Goal: Information Seeking & Learning: Learn about a topic

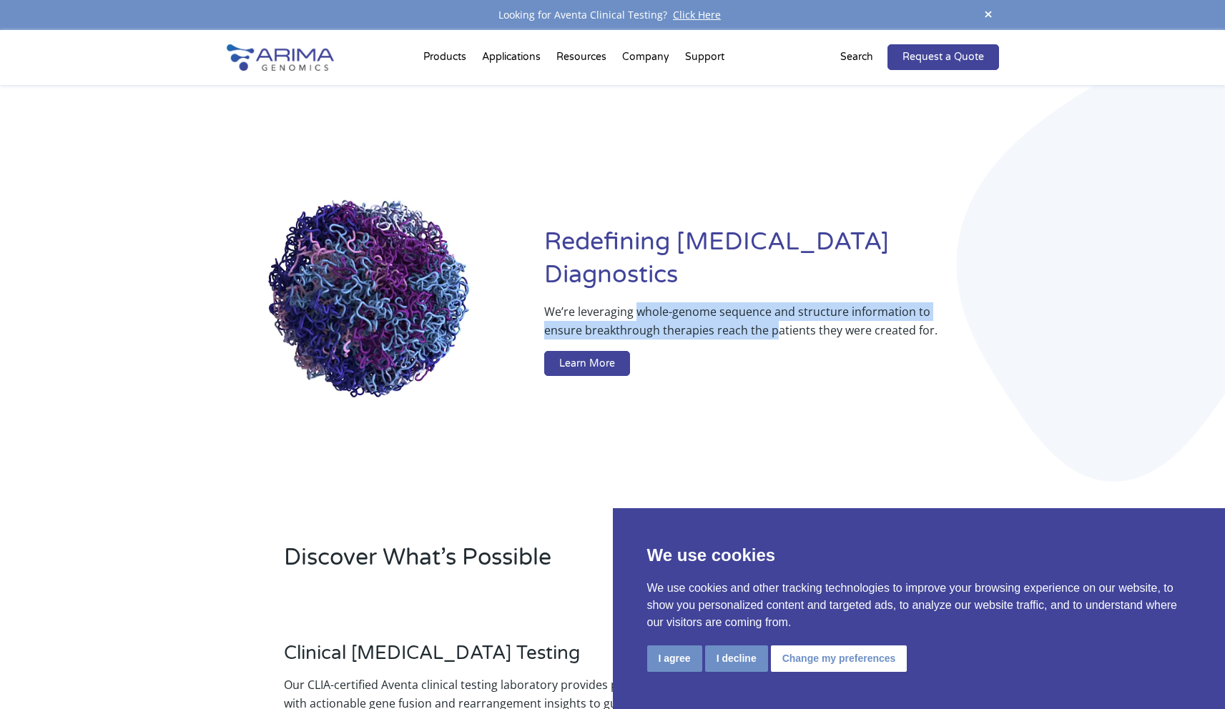
drag, startPoint x: 776, startPoint y: 320, endPoint x: 635, endPoint y: 296, distance: 143.5
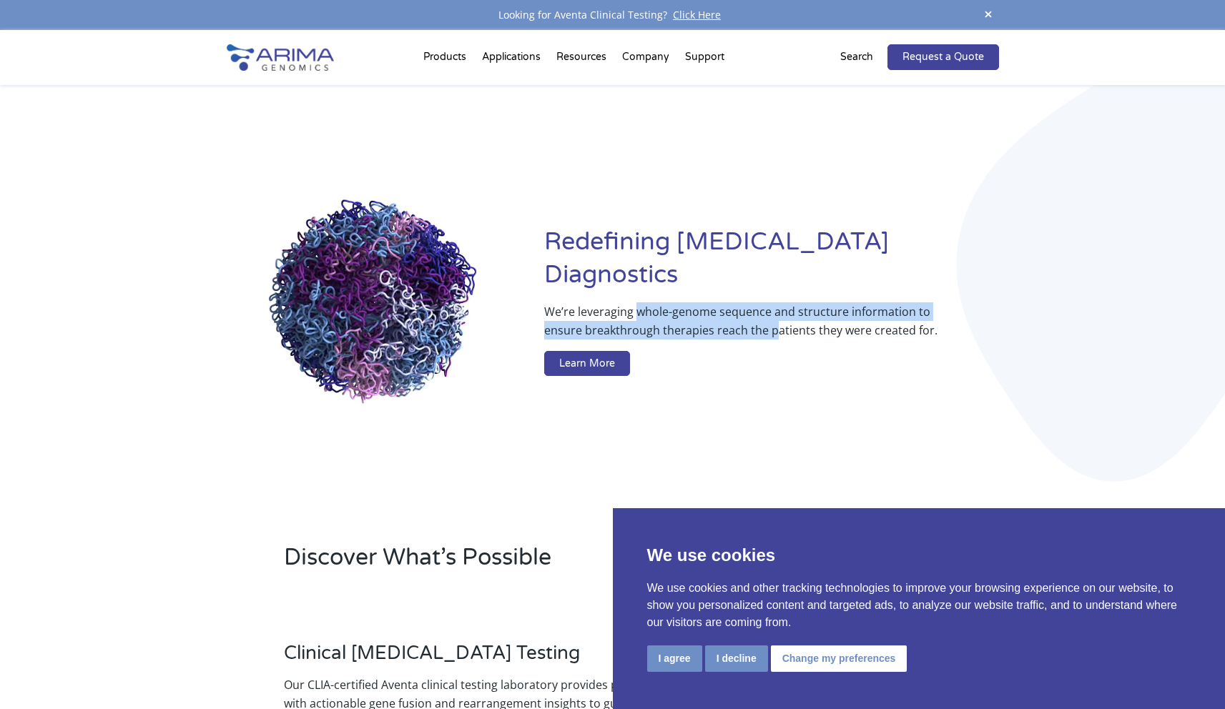
click at [635, 302] on p "We’re leveraging whole-genome sequence and structure information to ensure brea…" at bounding box center [742, 326] width 397 height 49
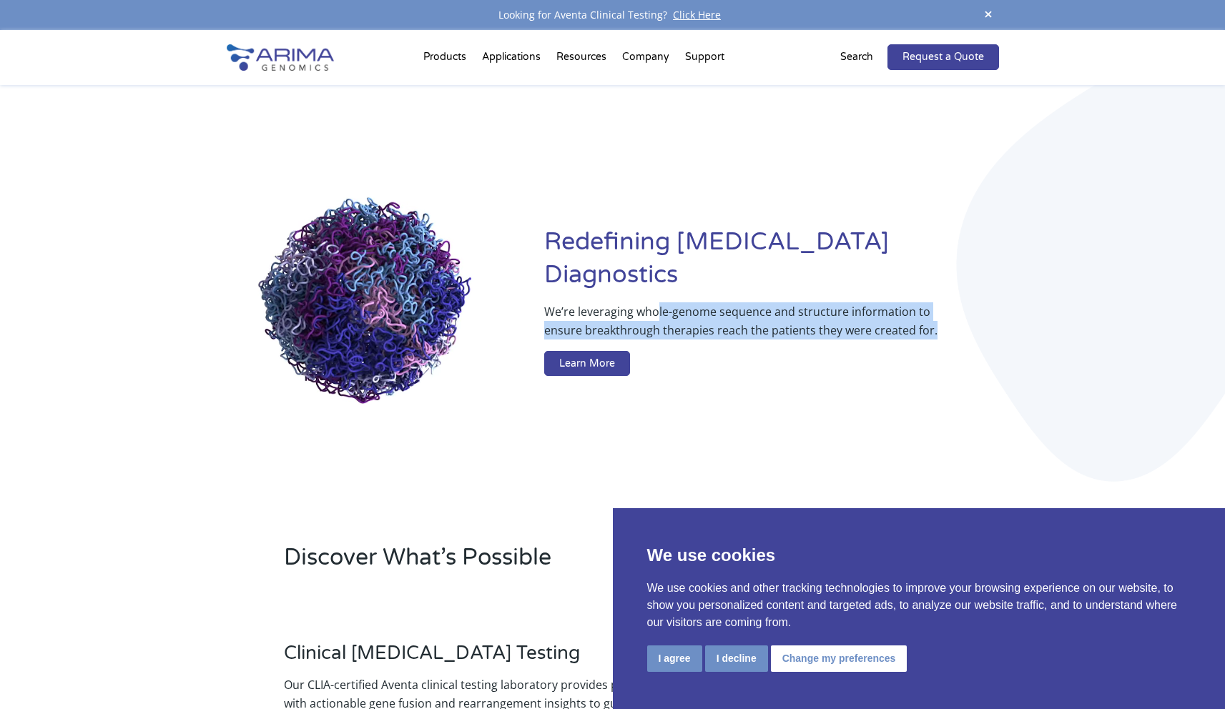
drag, startPoint x: 858, startPoint y: 324, endPoint x: 657, endPoint y: 287, distance: 204.3
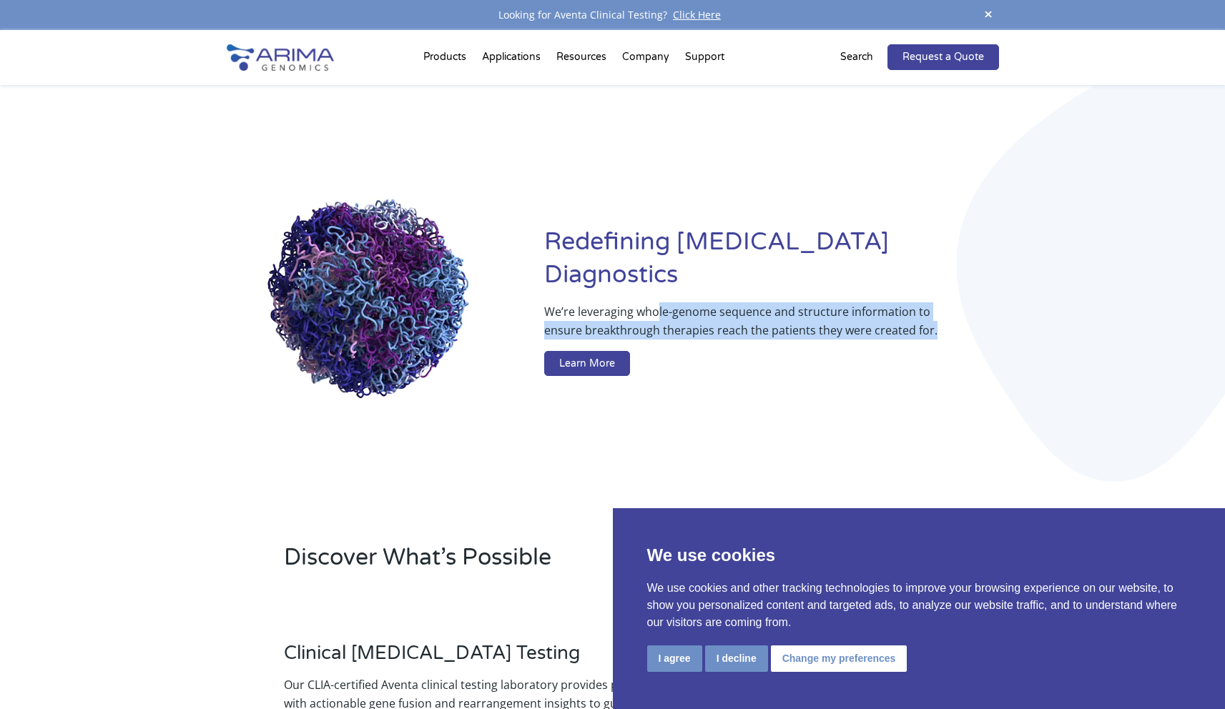
click at [657, 302] on p "We’re leveraging whole-genome sequence and structure information to ensure brea…" at bounding box center [742, 326] width 397 height 49
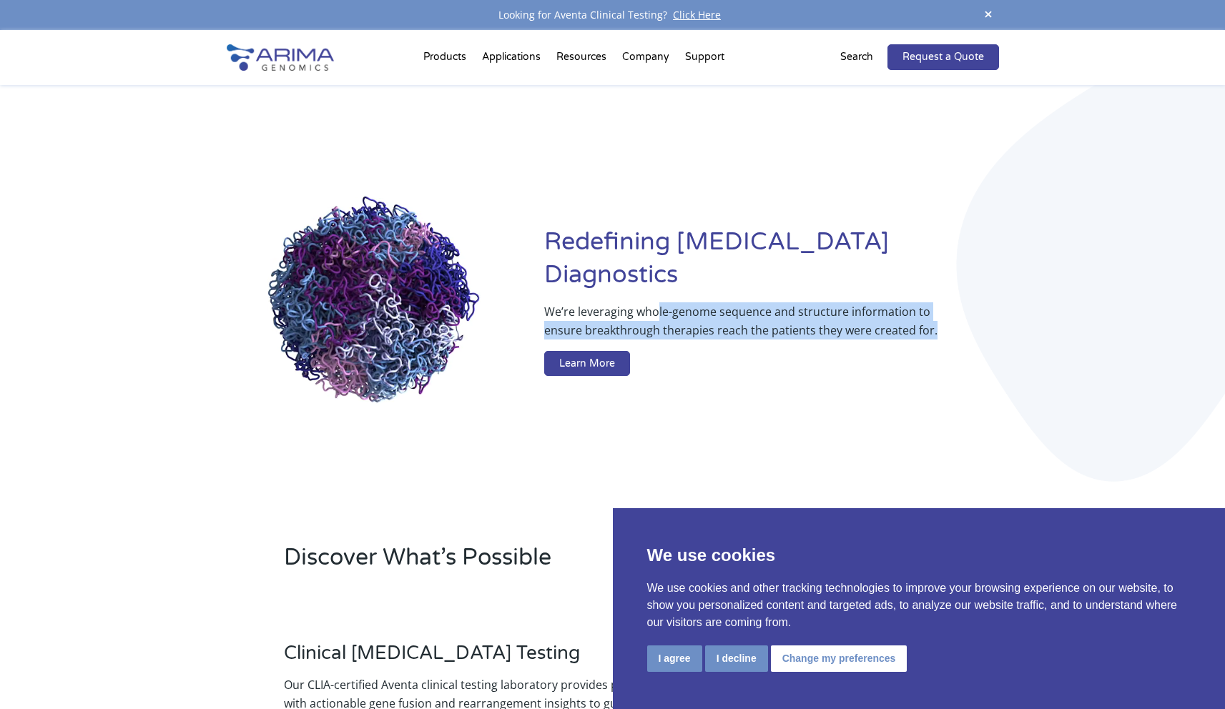
click at [656, 302] on p "We’re leveraging whole-genome sequence and structure information to ensure brea…" at bounding box center [742, 326] width 397 height 49
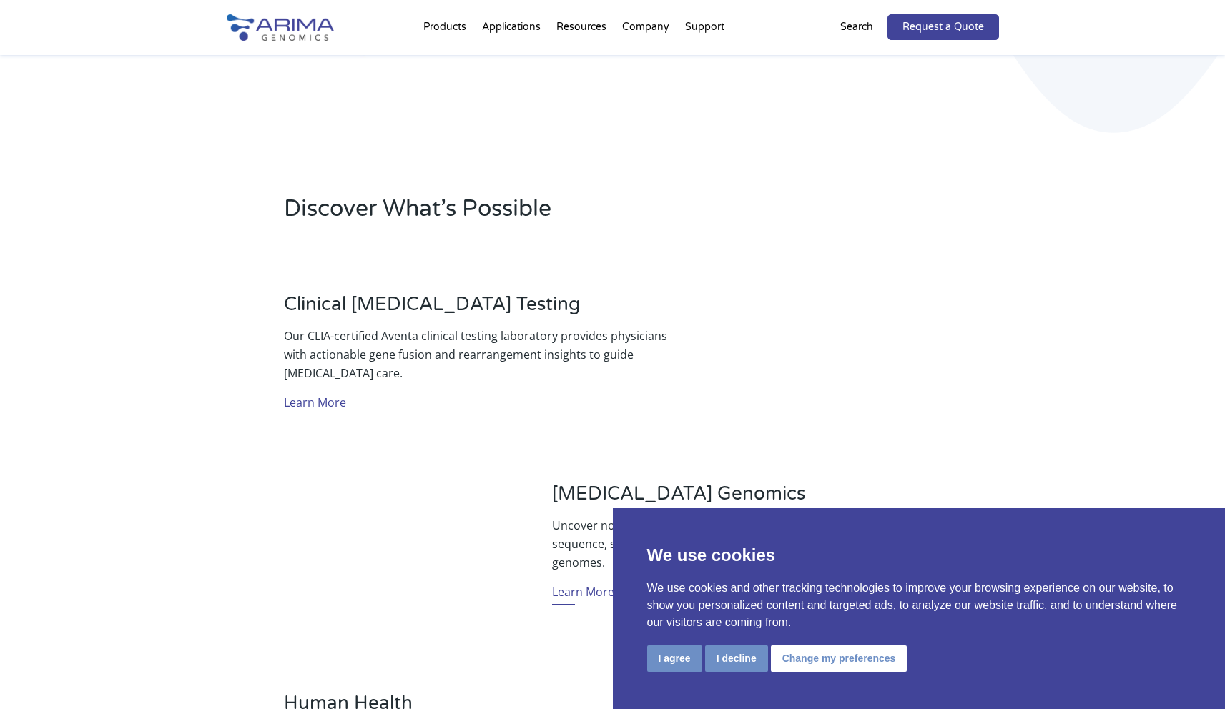
scroll to position [343, 0]
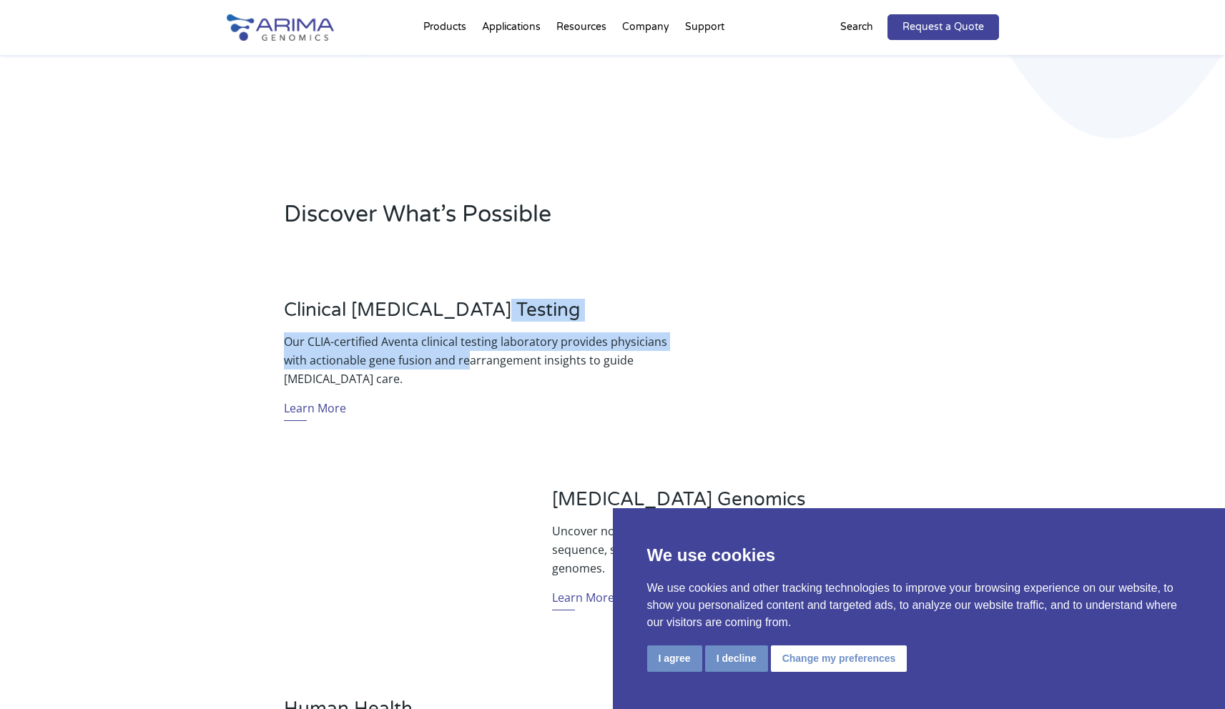
drag, startPoint x: 460, startPoint y: 329, endPoint x: 468, endPoint y: 368, distance: 40.1
click at [468, 367] on div "Clinical [MEDICAL_DATA] Testing Our CLIA-certified Aventa clinical testing labo…" at bounding box center [478, 365] width 389 height 133
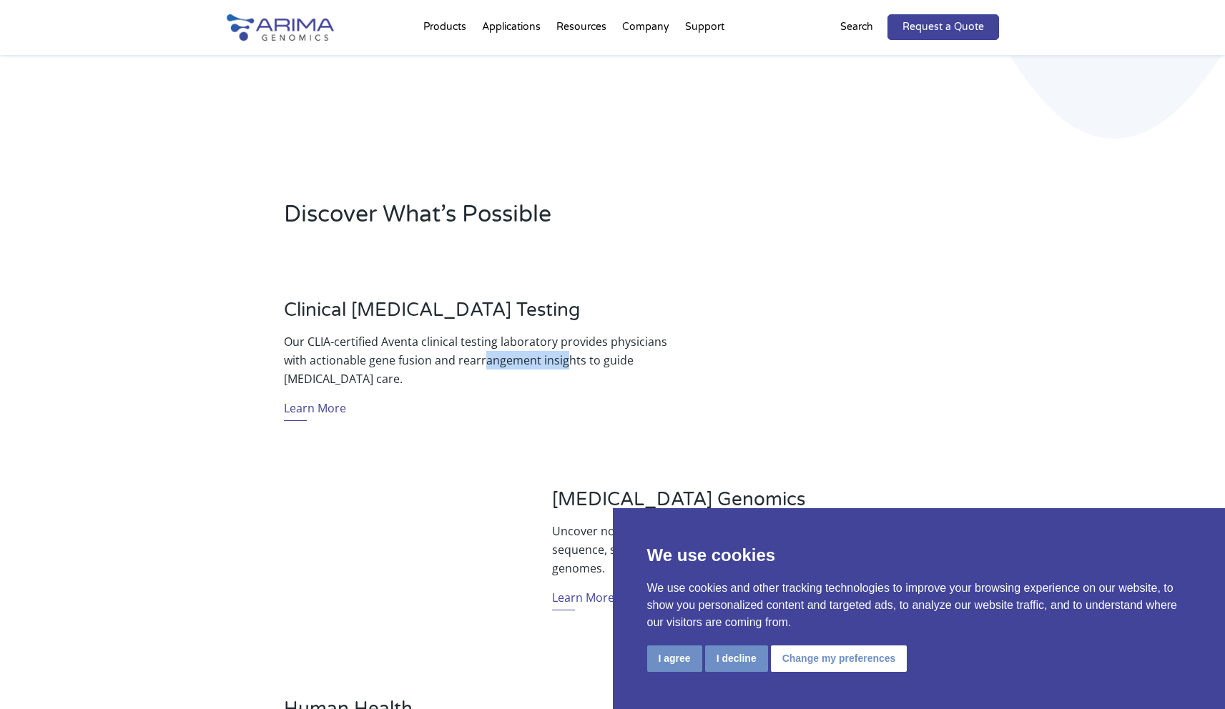
drag, startPoint x: 563, startPoint y: 366, endPoint x: 475, endPoint y: 352, distance: 89.1
click at [477, 352] on p "Our CLIA-certified Aventa clinical testing laboratory provides physicians with …" at bounding box center [478, 360] width 389 height 56
click at [475, 352] on p "Our CLIA-certified Aventa clinical testing laboratory provides physicians with …" at bounding box center [478, 360] width 389 height 56
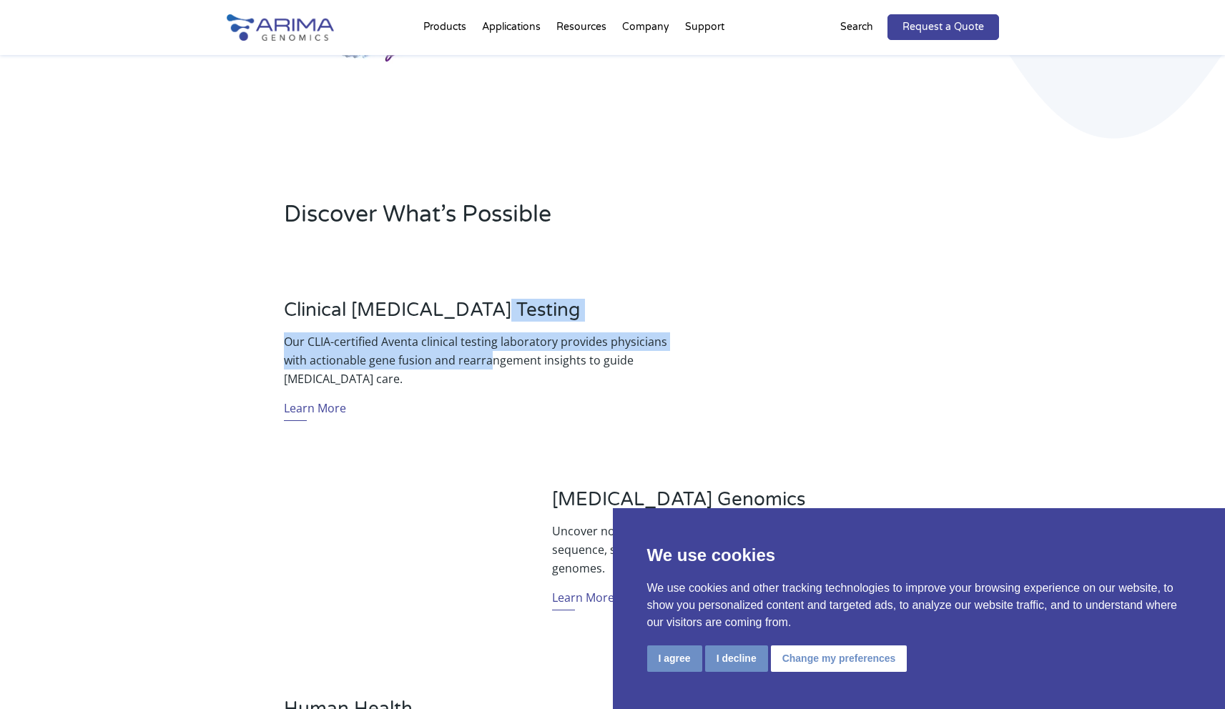
drag, startPoint x: 480, startPoint y: 331, endPoint x: 490, endPoint y: 360, distance: 30.7
click at [490, 360] on div "Clinical [MEDICAL_DATA] Testing Our CLIA-certified Aventa clinical testing labo…" at bounding box center [478, 365] width 389 height 133
click at [490, 360] on p "Our CLIA-certified Aventa clinical testing laboratory provides physicians with …" at bounding box center [478, 360] width 389 height 56
drag, startPoint x: 542, startPoint y: 357, endPoint x: 482, endPoint y: 327, distance: 67.5
click at [485, 327] on div "Clinical [MEDICAL_DATA] Testing Our CLIA-certified Aventa clinical testing labo…" at bounding box center [478, 365] width 389 height 133
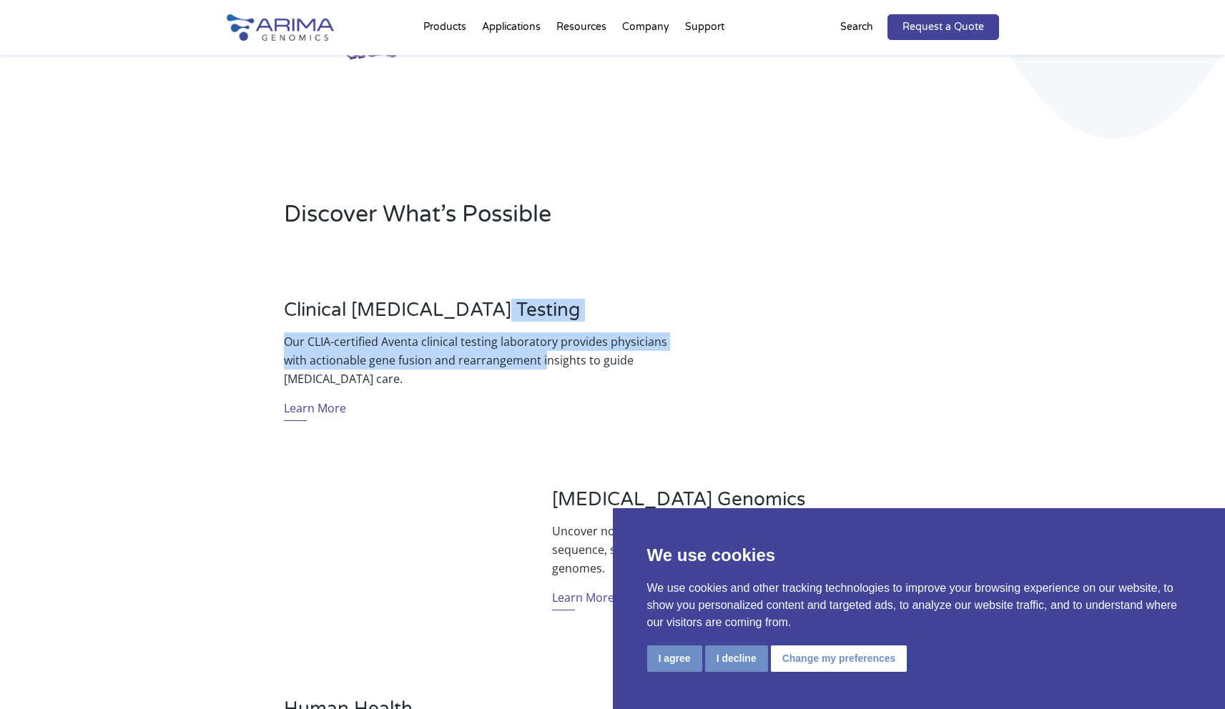
click at [483, 329] on h3 "Clinical [MEDICAL_DATA] Testing" at bounding box center [478, 316] width 389 height 34
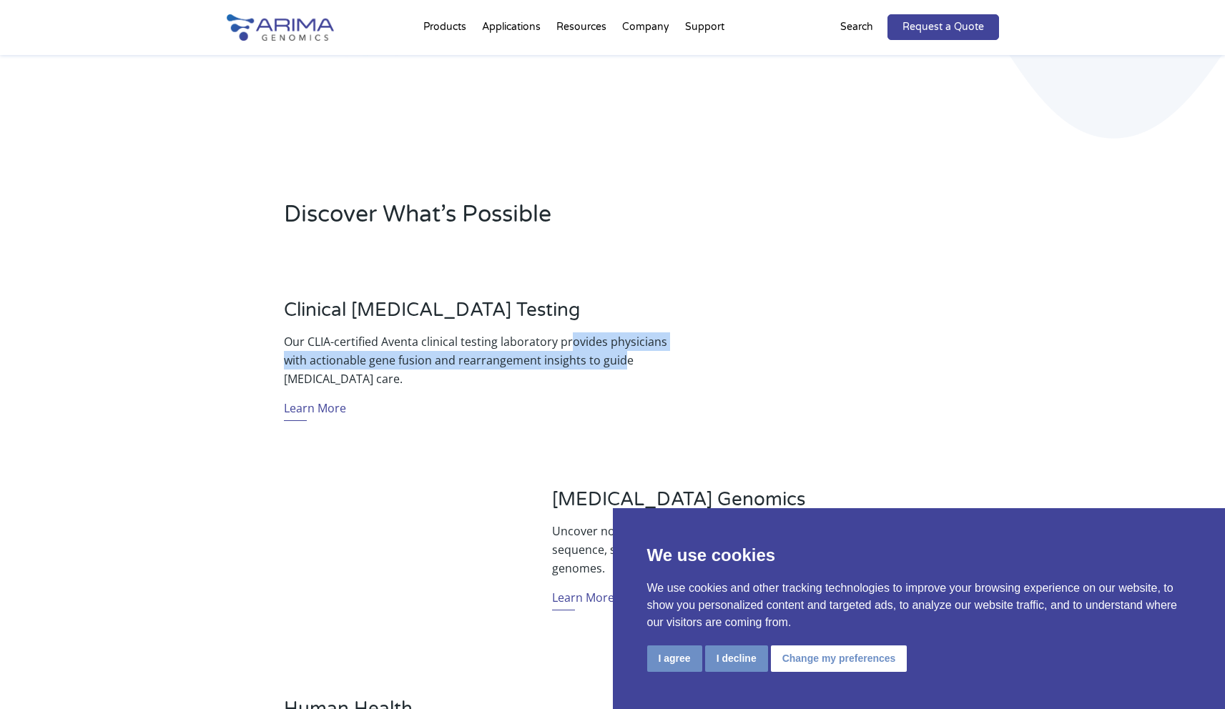
drag, startPoint x: 560, startPoint y: 340, endPoint x: 535, endPoint y: 333, distance: 26.0
click at [549, 337] on p "Our CLIA-certified Aventa clinical testing laboratory provides physicians with …" at bounding box center [478, 360] width 389 height 56
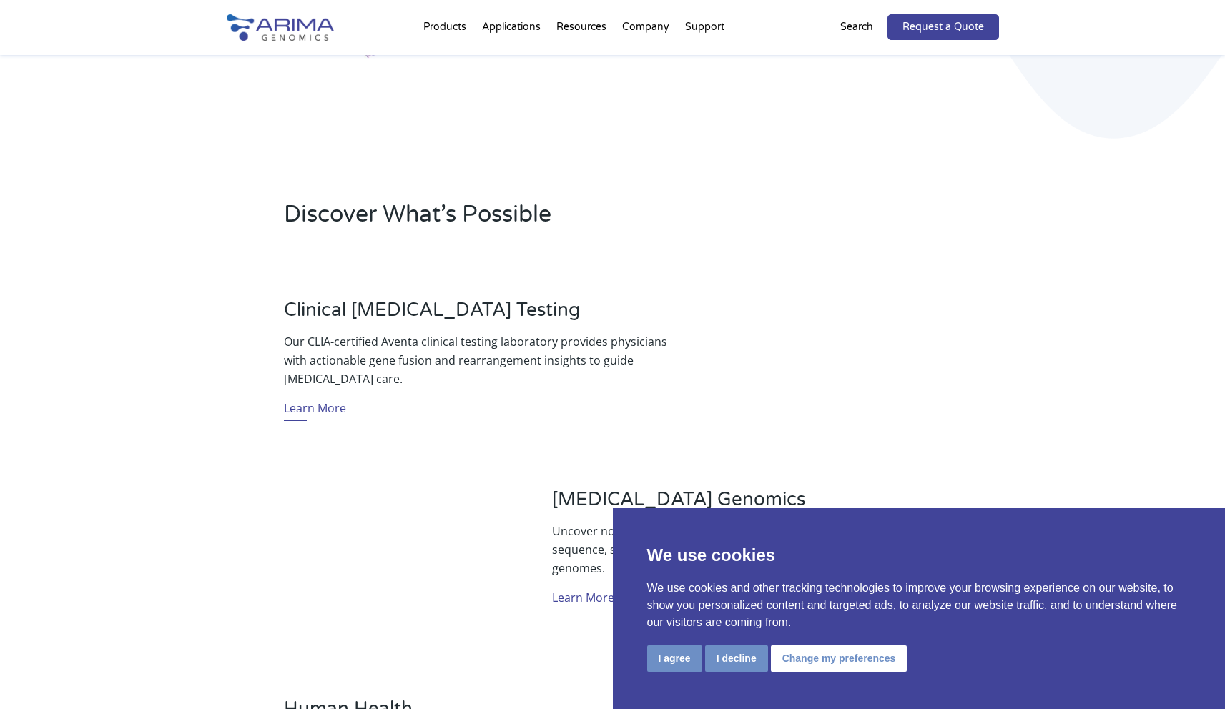
click at [535, 333] on p "Our CLIA-certified Aventa clinical testing laboratory provides physicians with …" at bounding box center [478, 360] width 389 height 56
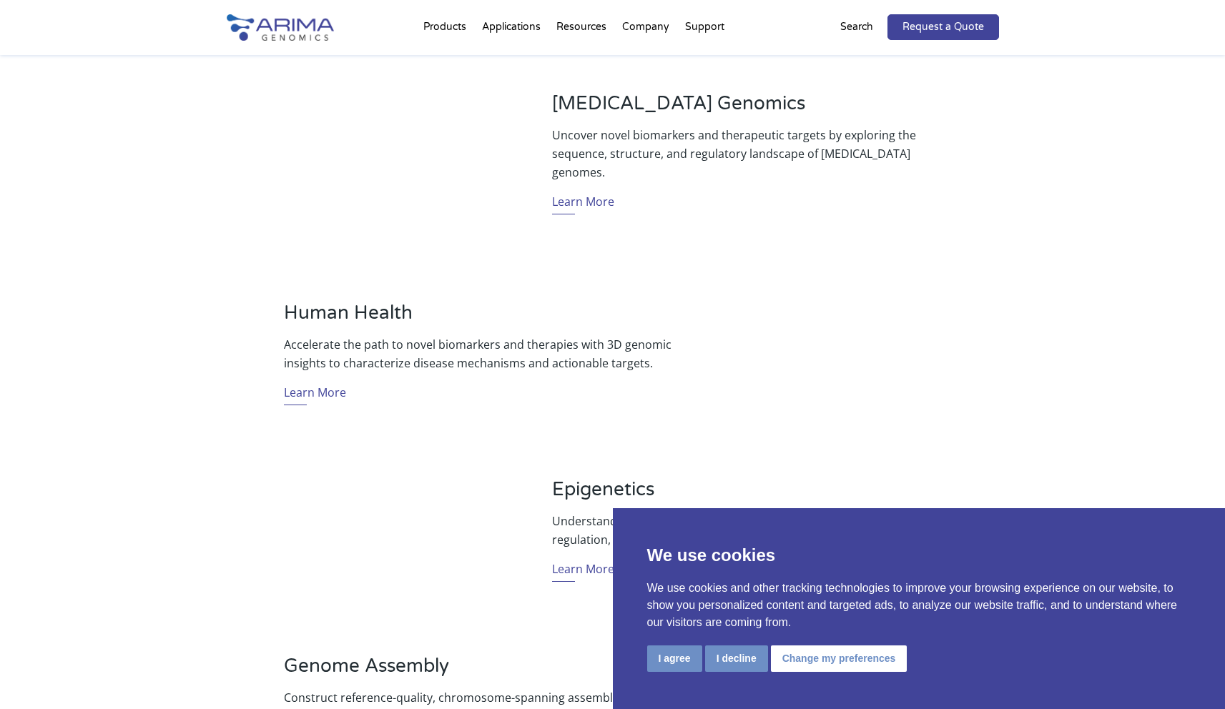
scroll to position [743, 0]
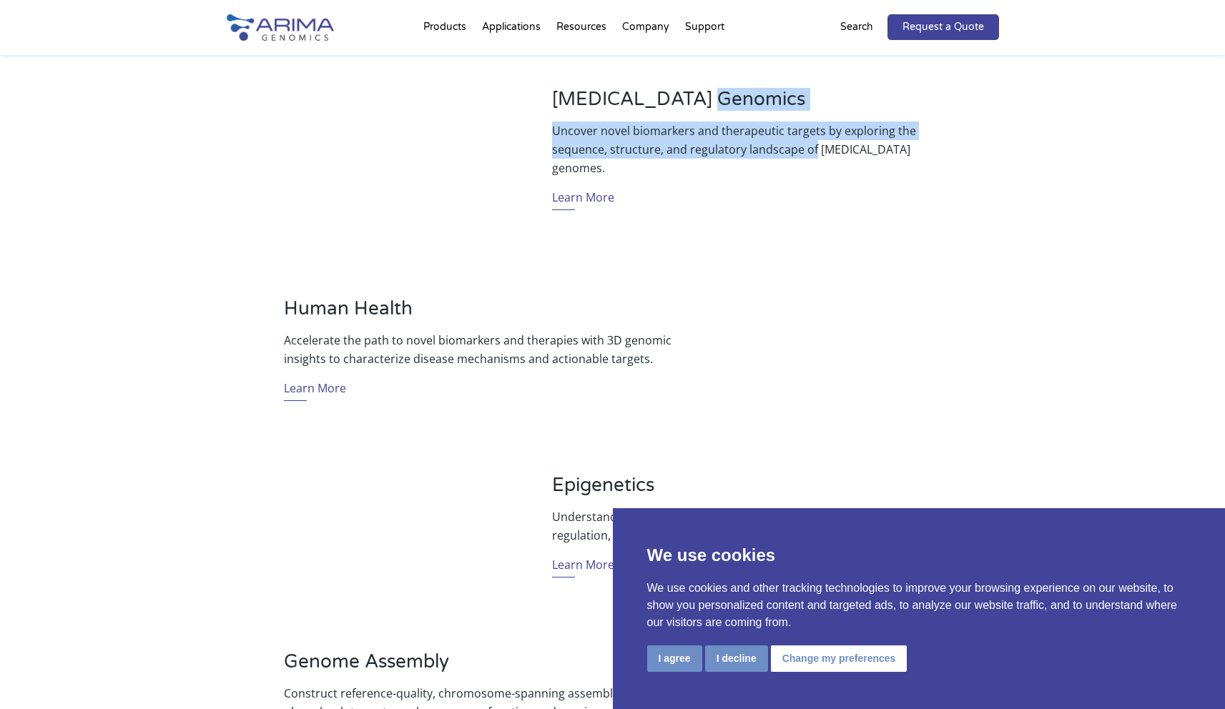
drag, startPoint x: 811, startPoint y: 162, endPoint x: 691, endPoint y: 128, distance: 124.9
click at [691, 128] on div "[MEDICAL_DATA] Genomics Uncover novel biomarkers and therapeutic targets by exp…" at bounding box center [746, 154] width 389 height 133
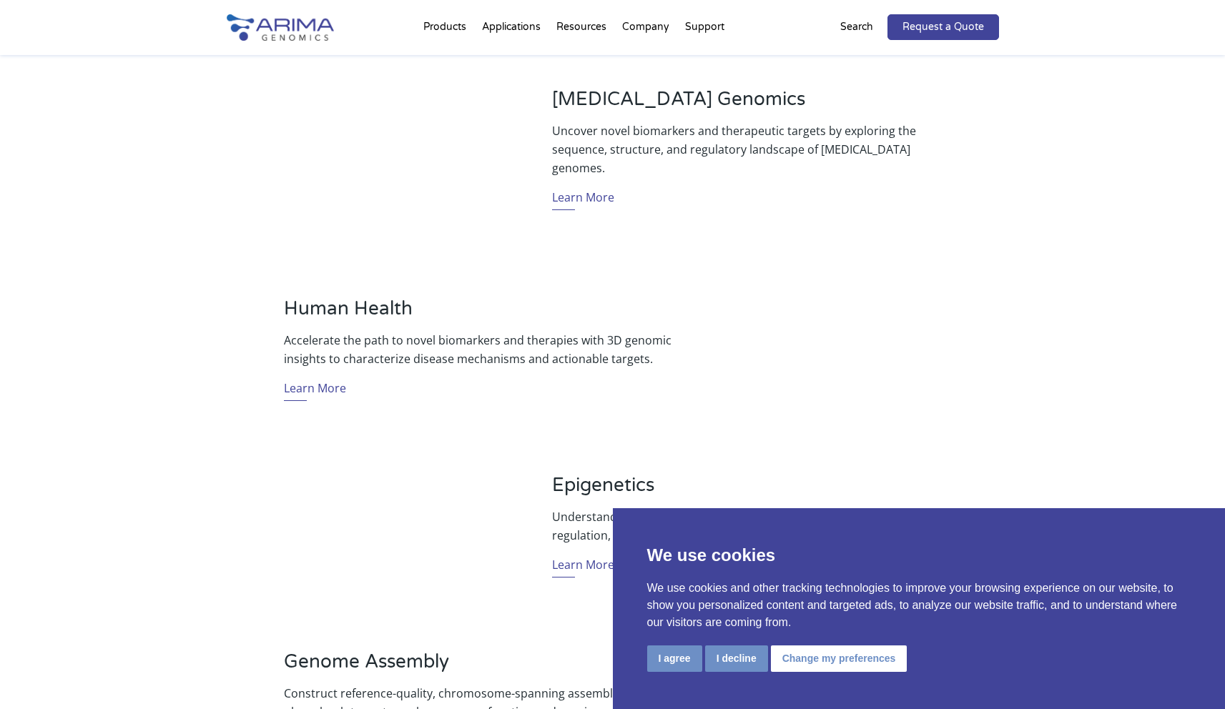
drag, startPoint x: 691, startPoint y: 129, endPoint x: 606, endPoint y: 206, distance: 114.9
click at [691, 130] on div "[MEDICAL_DATA] Genomics Uncover novel biomarkers and therapeutic targets by exp…" at bounding box center [746, 154] width 389 height 133
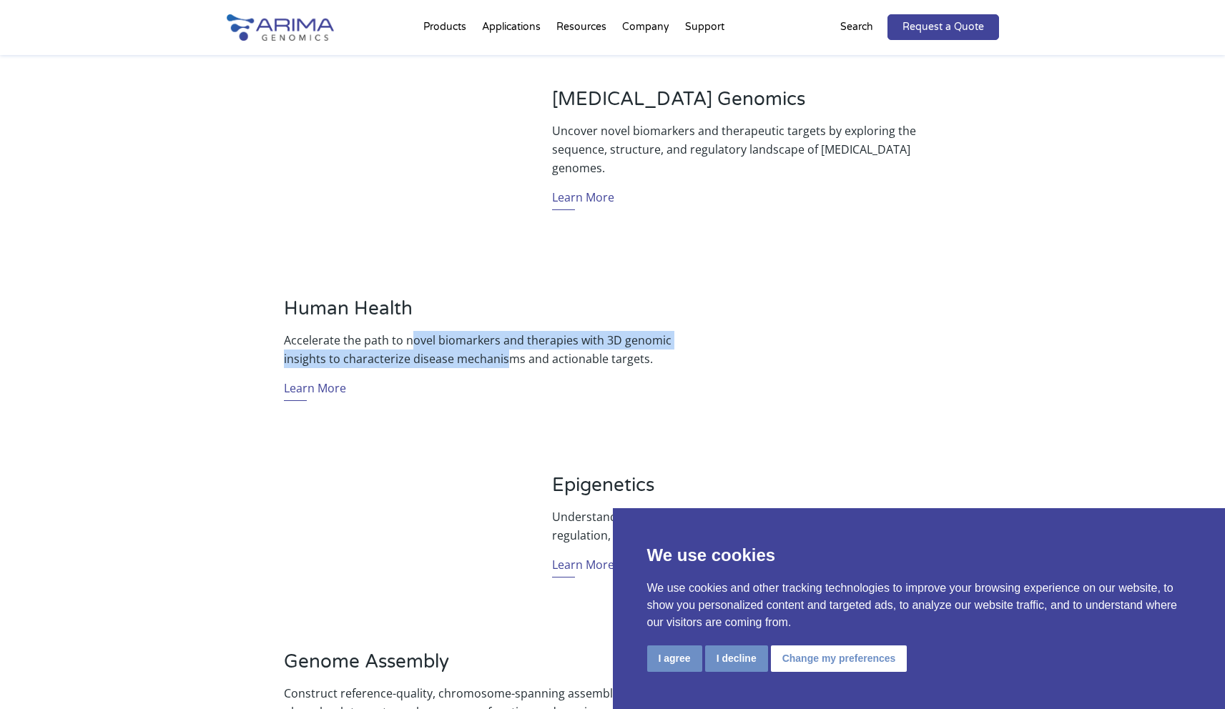
drag, startPoint x: 508, startPoint y: 359, endPoint x: 409, endPoint y: 336, distance: 101.3
click at [409, 336] on p "Accelerate the path to novel biomarkers and therapies with 3D genomic insights …" at bounding box center [478, 349] width 389 height 37
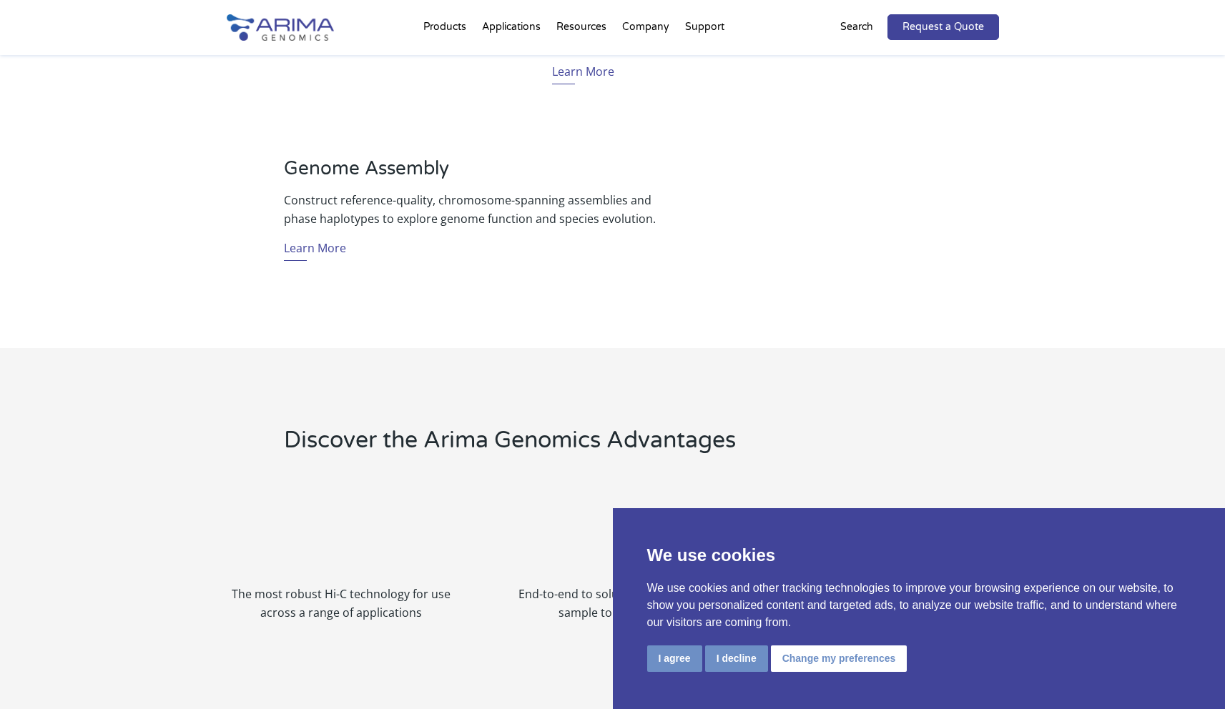
scroll to position [1258, 0]
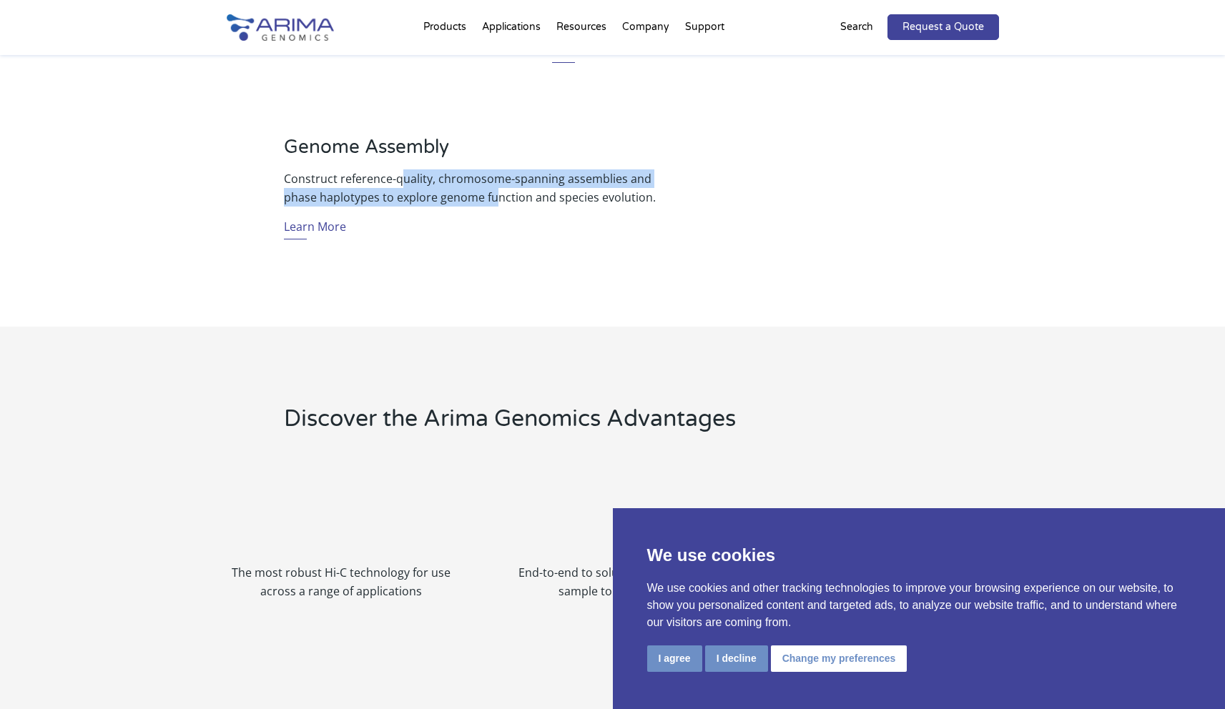
drag, startPoint x: 493, startPoint y: 202, endPoint x: 401, endPoint y: 179, distance: 95.2
click at [402, 179] on p "Construct reference-quality, chromosome-spanning assemblies and phase haplotype…" at bounding box center [478, 187] width 389 height 37
drag, startPoint x: 401, startPoint y: 179, endPoint x: 571, endPoint y: 211, distance: 173.2
click at [402, 179] on p "Construct reference-quality, chromosome-spanning assemblies and phase haplotype…" at bounding box center [478, 187] width 389 height 37
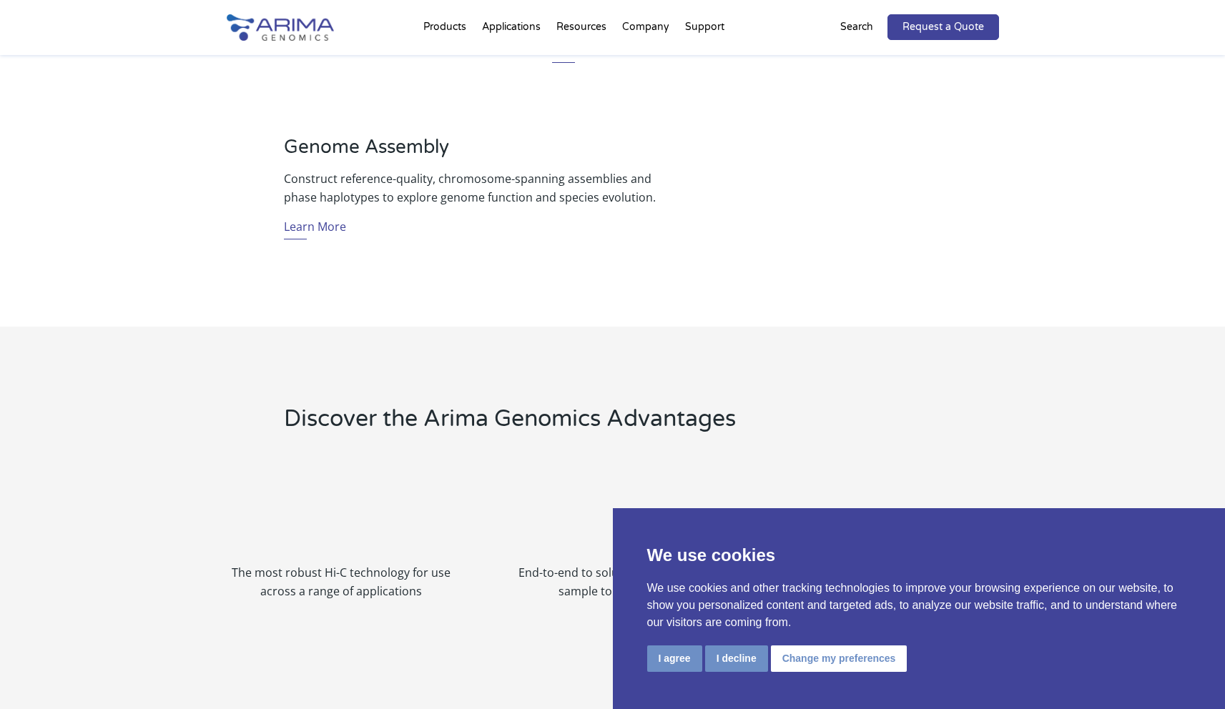
scroll to position [0, 0]
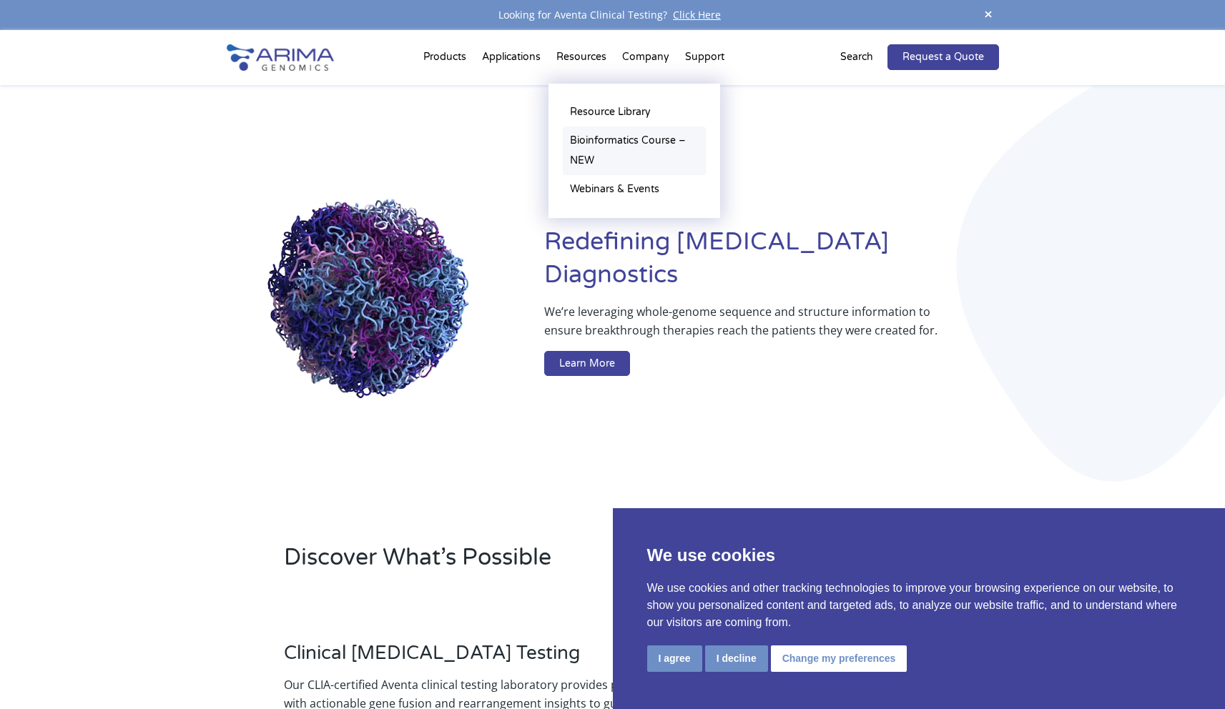
click at [605, 142] on link "Bioinformatics Course – NEW" at bounding box center [634, 151] width 143 height 49
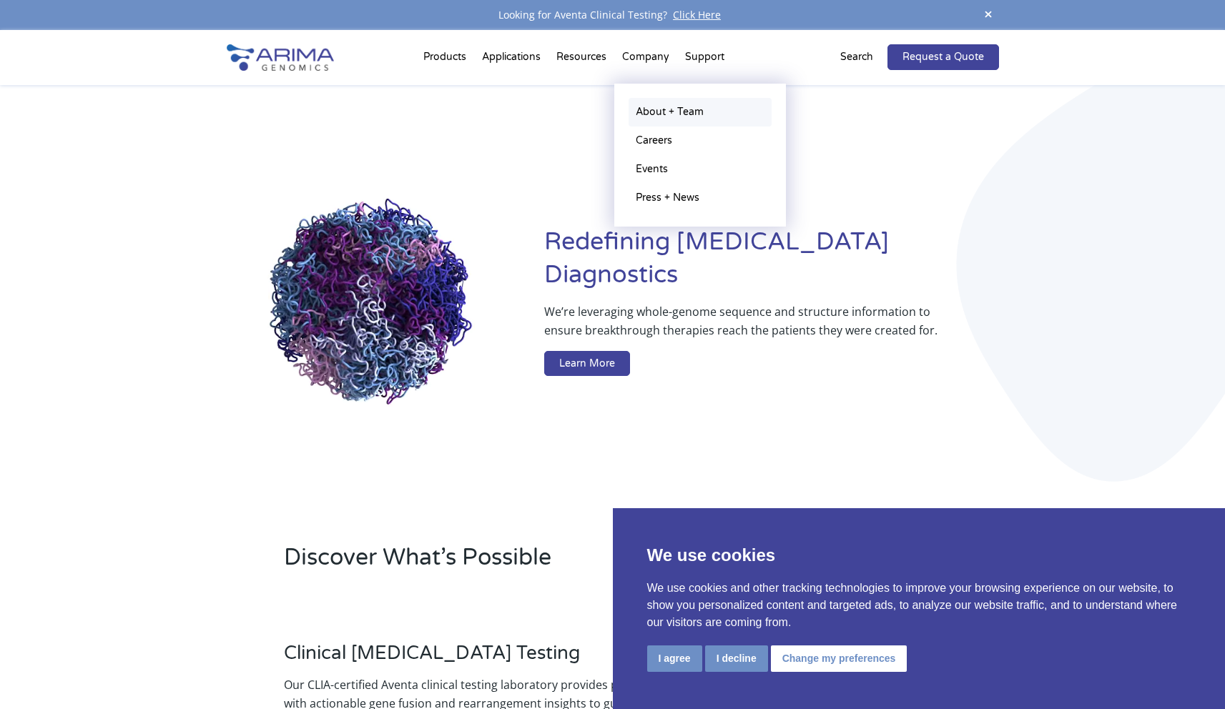
click at [665, 115] on link "About + Team" at bounding box center [699, 112] width 143 height 29
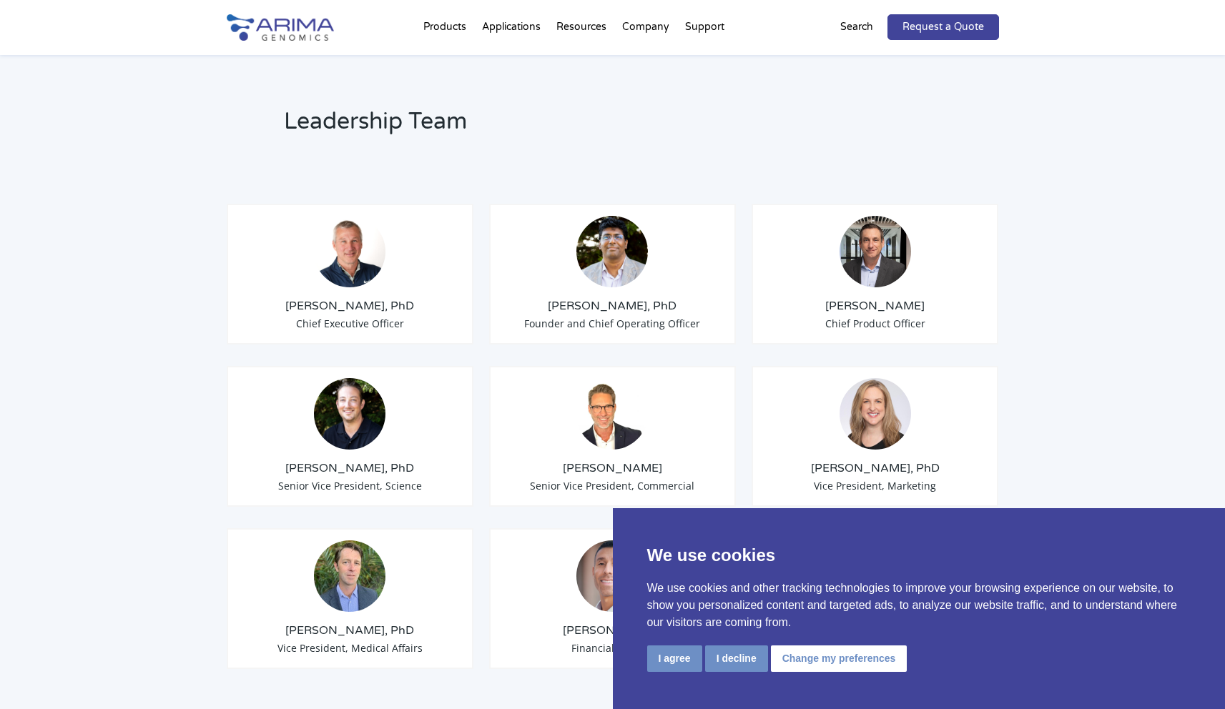
scroll to position [1029, 0]
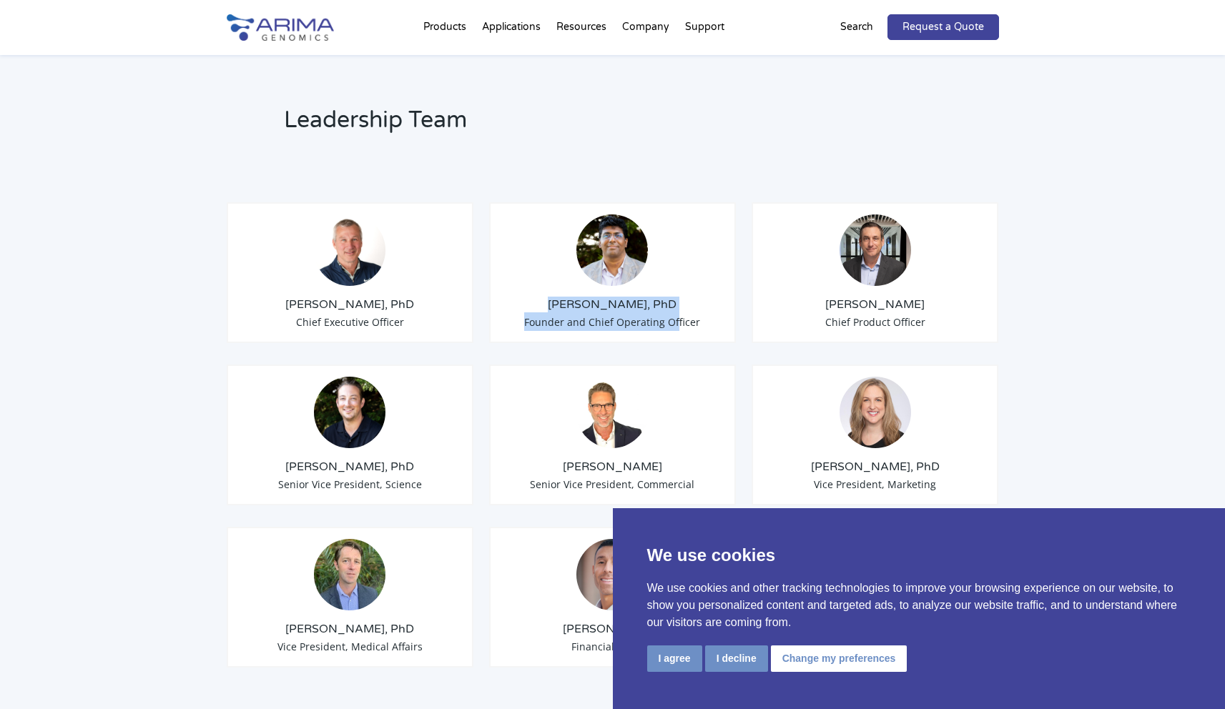
drag, startPoint x: 676, startPoint y: 309, endPoint x: 563, endPoint y: 282, distance: 116.9
click at [563, 282] on div "Sid Selvaraj, PhD Founder and Chief Operating Officer" at bounding box center [612, 272] width 247 height 141
click at [232, 249] on div "Tom Willis, PhD Chief Executive Officer" at bounding box center [350, 272] width 247 height 141
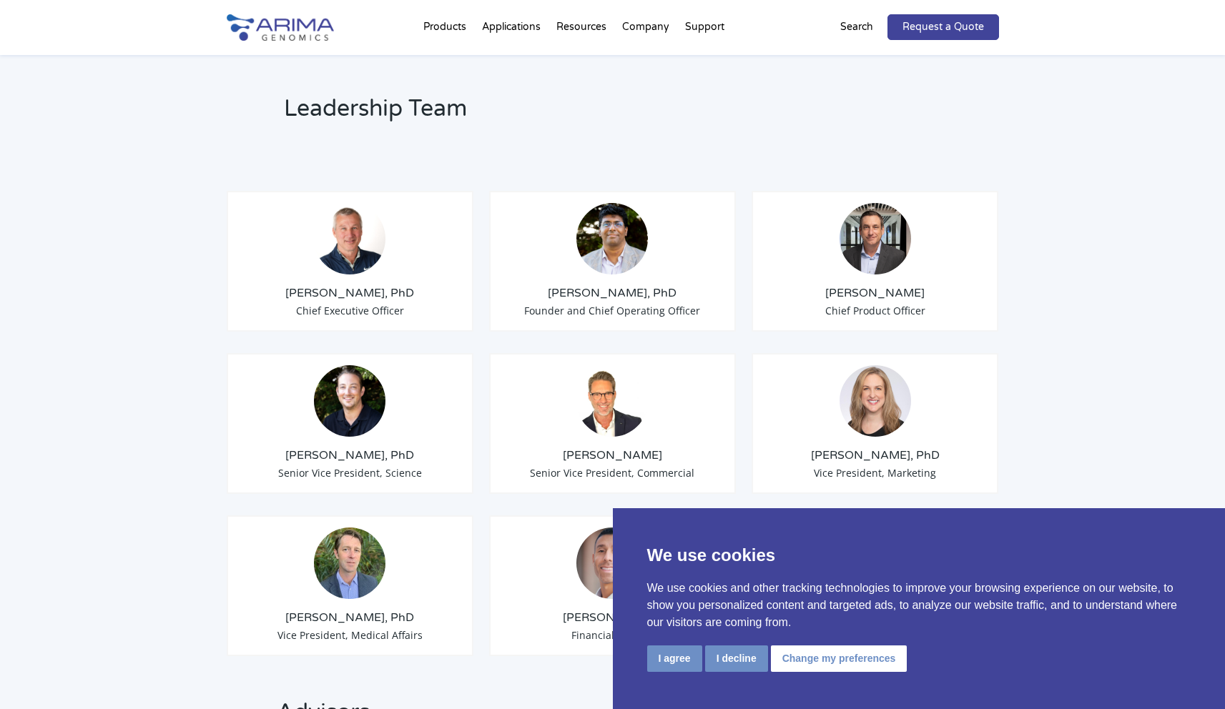
scroll to position [0, 0]
